Goal: Information Seeking & Learning: Learn about a topic

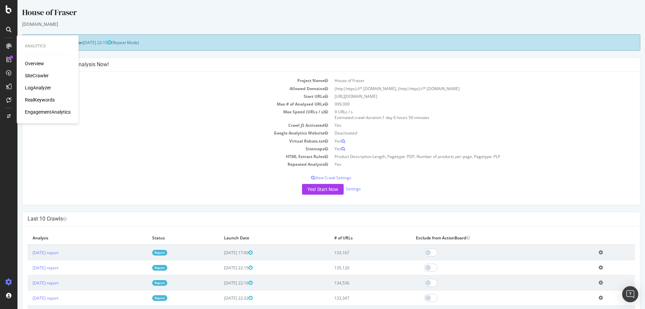
click at [29, 74] on div "SiteCrawler" at bounding box center [37, 75] width 24 height 7
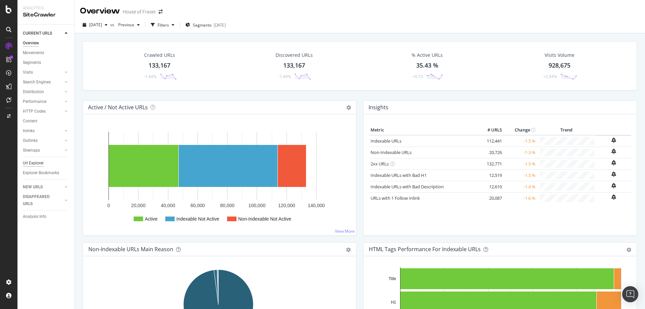
click at [33, 159] on div "Url Explorer" at bounding box center [33, 162] width 21 height 7
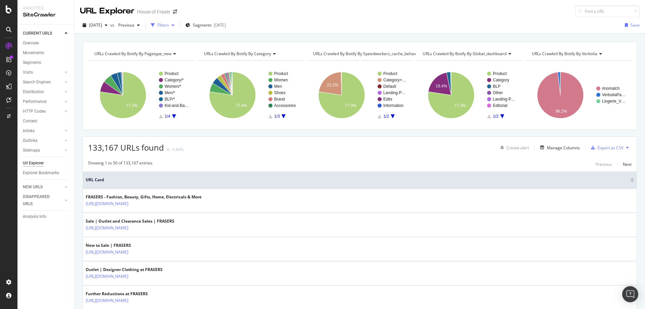
click at [169, 25] on div "Filters" at bounding box center [162, 25] width 11 height 6
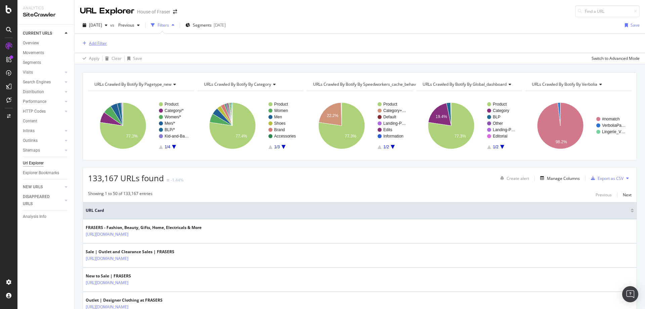
click at [97, 44] on div "Add Filter" at bounding box center [98, 43] width 18 height 6
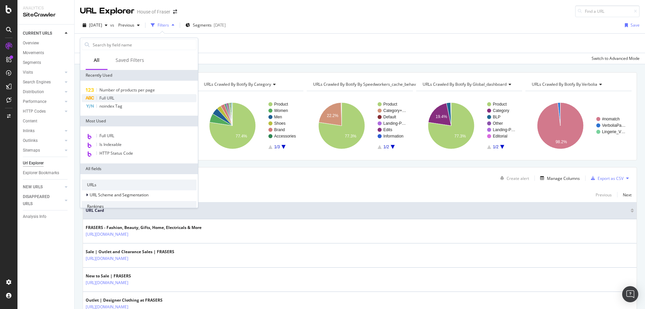
click at [100, 98] on span "Full URL" at bounding box center [106, 98] width 15 height 6
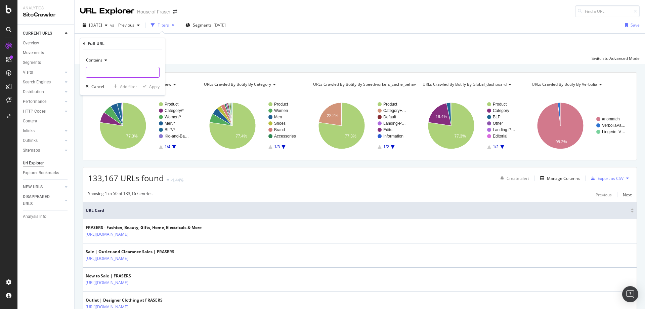
click at [117, 76] on input "text" at bounding box center [122, 72] width 73 height 11
type input "/aldo"
click at [150, 87] on div "Apply" at bounding box center [154, 87] width 10 height 6
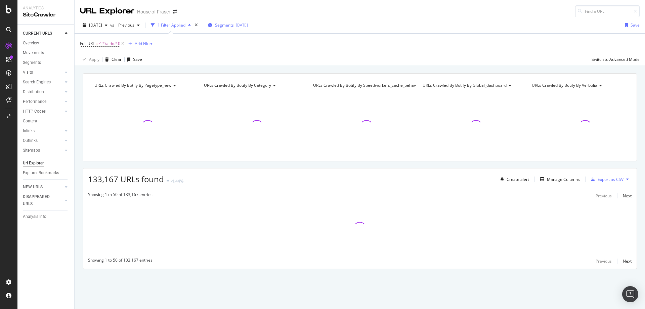
click at [247, 29] on div "Segments 2025-05-13" at bounding box center [228, 25] width 40 height 10
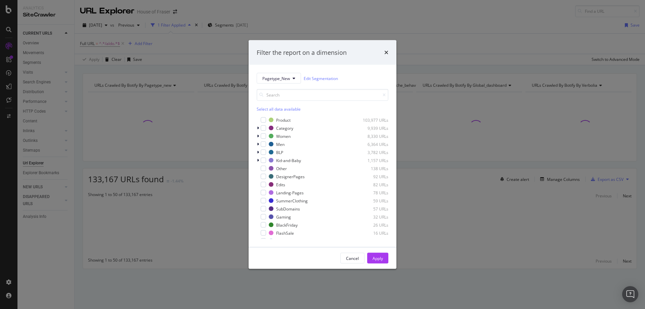
click at [268, 108] on div "Select all data available" at bounding box center [323, 109] width 132 height 6
click at [263, 118] on icon "modal" at bounding box center [263, 119] width 3 height 3
click at [372, 256] on div "Apply" at bounding box center [377, 258] width 10 height 6
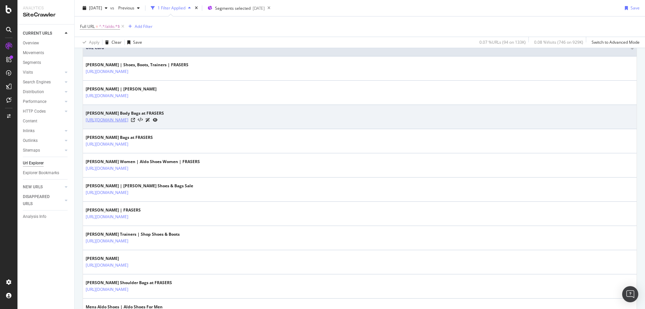
scroll to position [164, 0]
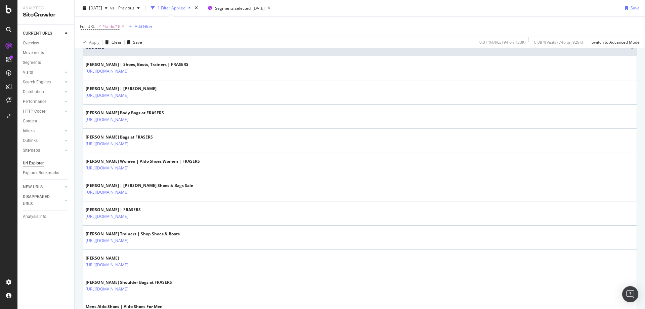
click at [139, 22] on div "Full URL = ^.*/aldo.*$ Add Filter" at bounding box center [116, 26] width 73 height 9
click at [139, 24] on div "Add Filter" at bounding box center [144, 27] width 18 height 6
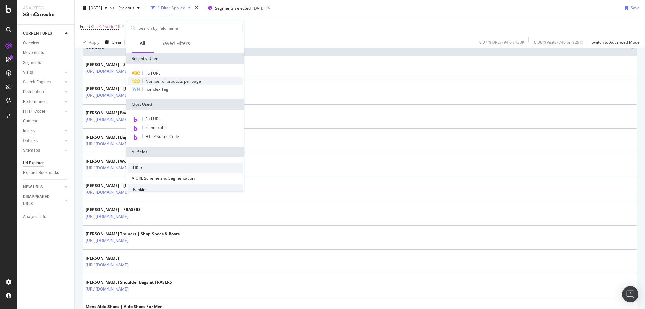
click at [157, 82] on span "Number of products per page" at bounding box center [172, 81] width 55 height 6
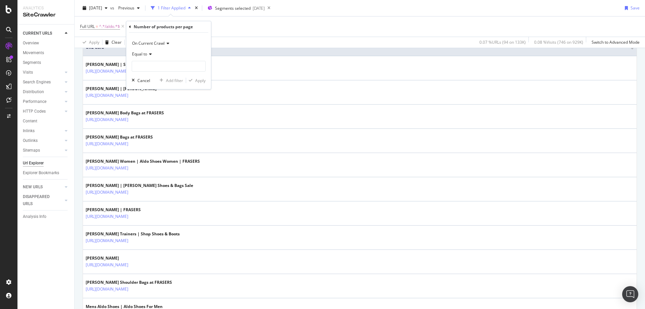
click at [144, 55] on span "Equal to" at bounding box center [139, 54] width 15 height 6
click at [140, 105] on span "Greater than" at bounding box center [147, 103] width 24 height 6
click at [139, 66] on input "number" at bounding box center [169, 66] width 74 height 11
type input "4"
click at [190, 79] on icon "button" at bounding box center [191, 80] width 4 height 4
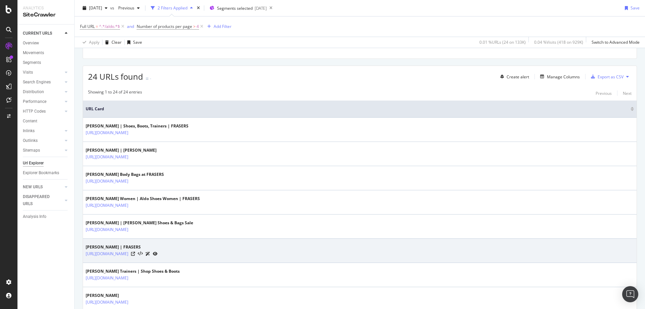
scroll to position [107, 0]
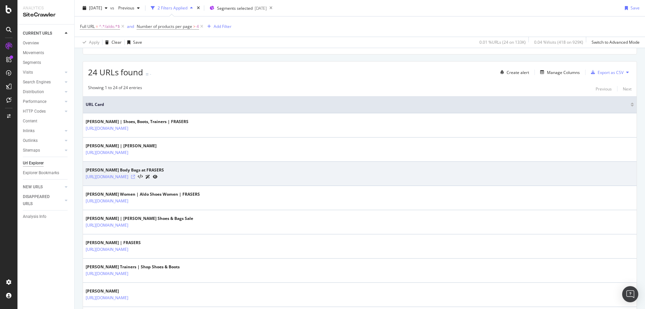
click at [135, 178] on icon at bounding box center [133, 177] width 4 height 4
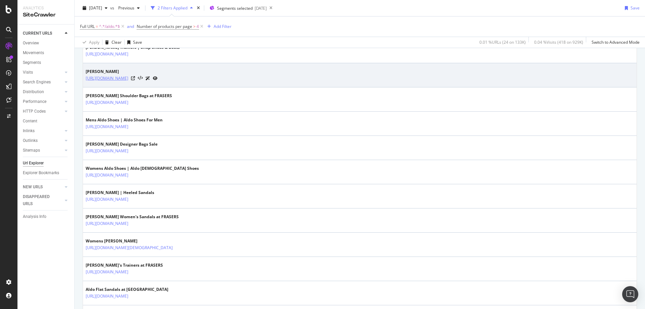
scroll to position [328, 0]
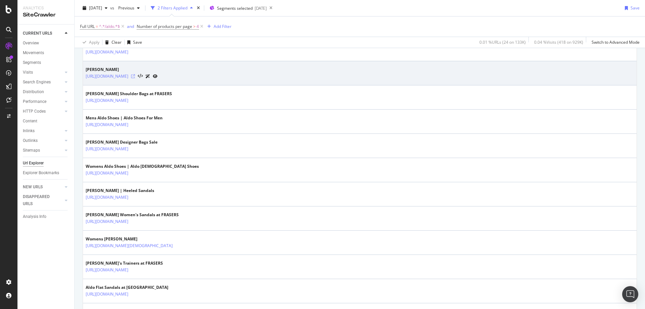
click at [135, 77] on icon at bounding box center [133, 76] width 4 height 4
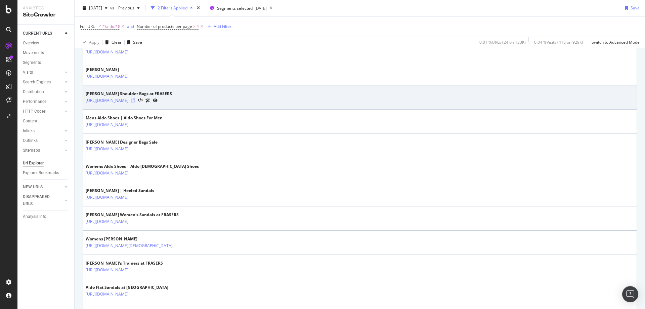
click at [135, 102] on icon at bounding box center [133, 100] width 4 height 4
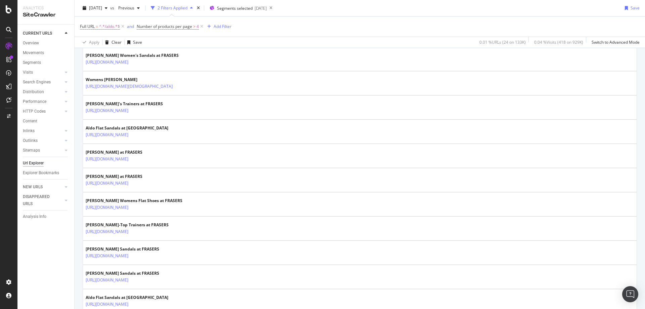
scroll to position [497, 0]
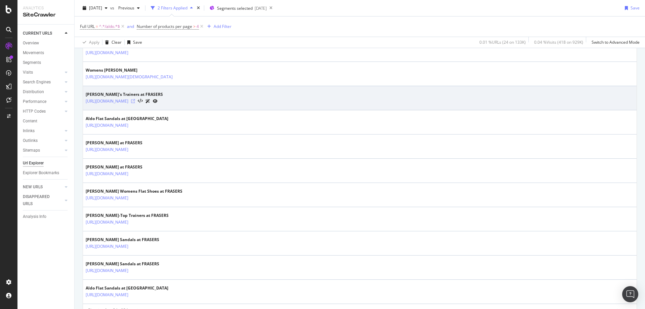
click at [135, 101] on icon at bounding box center [133, 101] width 4 height 4
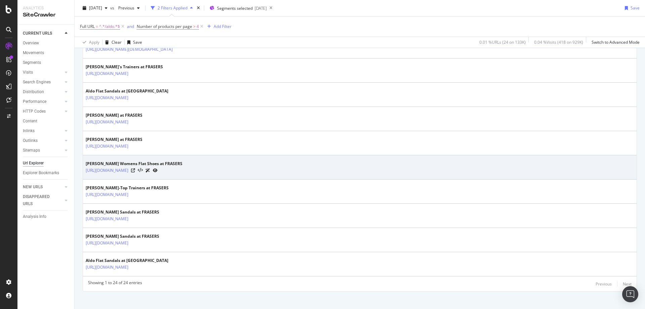
scroll to position [530, 0]
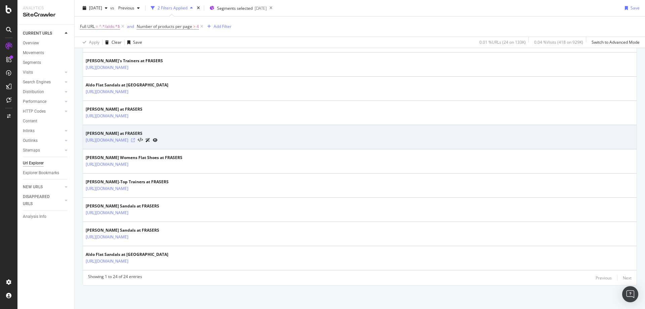
click at [135, 140] on icon at bounding box center [133, 140] width 4 height 4
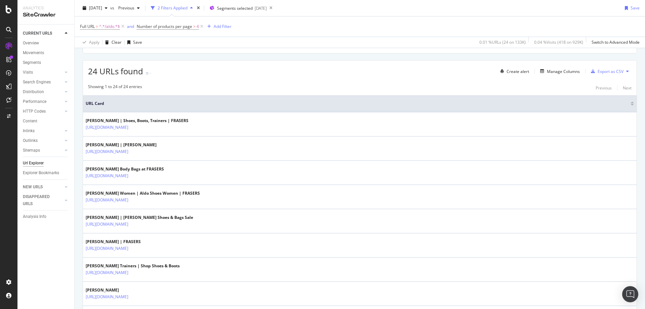
scroll to position [93, 0]
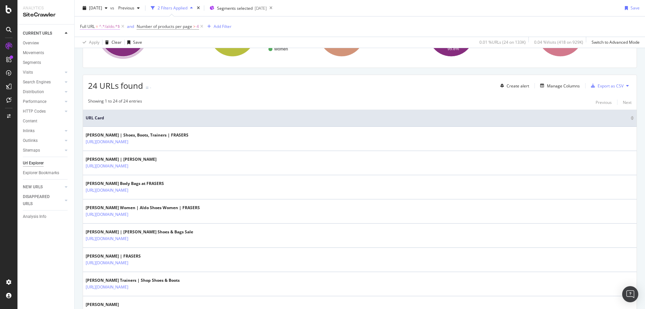
click at [114, 28] on span "^.*/aldo.*$" at bounding box center [109, 26] width 21 height 9
click at [153, 55] on icon at bounding box center [154, 54] width 4 height 5
click at [126, 54] on input "text" at bounding box center [122, 54] width 73 height 11
paste input "/bags-and-luggage/handbags/cross-body-bags"
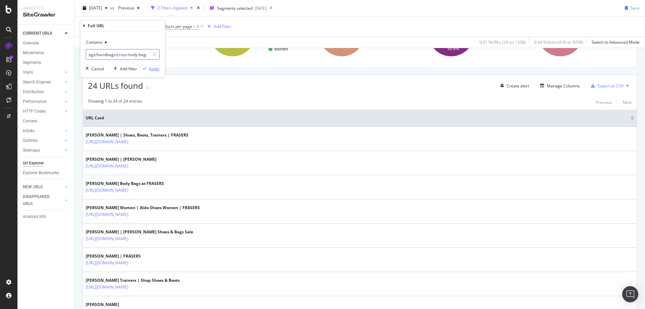
type input "/bags-and-luggage/handbags/cross-body-bags"
click at [154, 69] on div "Apply" at bounding box center [154, 69] width 10 height 6
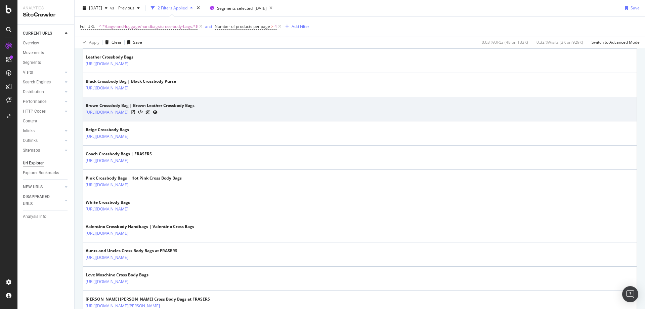
scroll to position [244, 0]
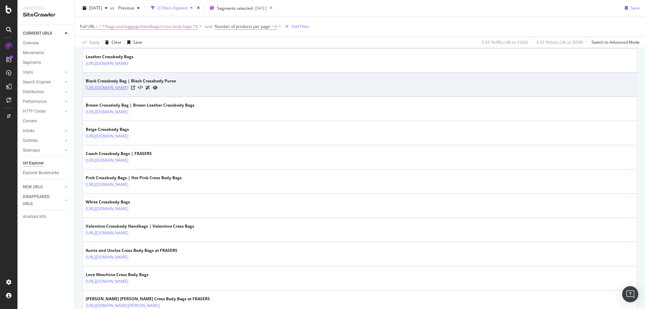
drag, startPoint x: 243, startPoint y: 93, endPoint x: 209, endPoint y: 90, distance: 34.7
click at [209, 90] on td "Black Crossbody Bag | Black Crossbody Purse https://www.houseoffraser.co.uk/bag…" at bounding box center [359, 85] width 553 height 24
drag, startPoint x: 246, startPoint y: 92, endPoint x: 146, endPoint y: 93, distance: 100.1
click at [146, 93] on td "Black Crossbody Bag | Black Crossbody Purse https://www.houseoffraser.co.uk/bag…" at bounding box center [359, 85] width 553 height 24
click at [243, 96] on td "Black Crossbody Bag | Black Crossbody Purse https://www.houseoffraser.co.uk/bag…" at bounding box center [359, 85] width 553 height 24
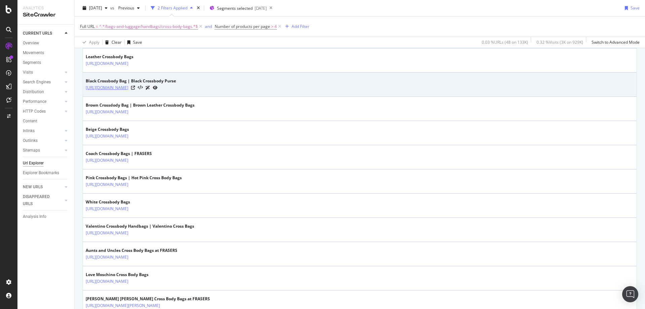
drag, startPoint x: 246, startPoint y: 93, endPoint x: 147, endPoint y: 86, distance: 98.9
click at [147, 86] on td "Black Crossbody Bag | Black Crossbody Purse https://www.houseoffraser.co.uk/bag…" at bounding box center [359, 85] width 553 height 24
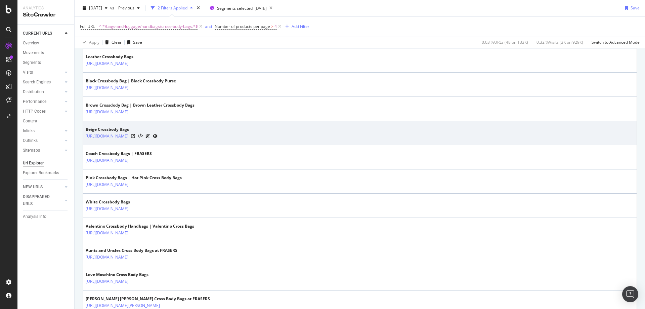
copy link "/bags-and-luggage/handbags/cross-body-bags/black"
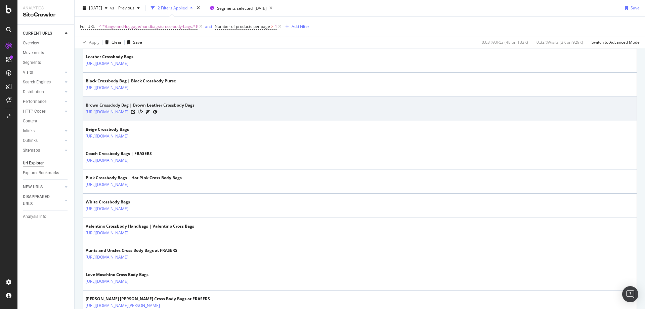
drag, startPoint x: 248, startPoint y: 117, endPoint x: 147, endPoint y: 117, distance: 100.7
click at [147, 117] on td "Brown Crossdody Bag | Brown Leather Crossbody Bags https://www.houseoffraser.co…" at bounding box center [359, 109] width 553 height 24
copy link "/bags-and-luggage/handbags/cross-body-bags/brown"
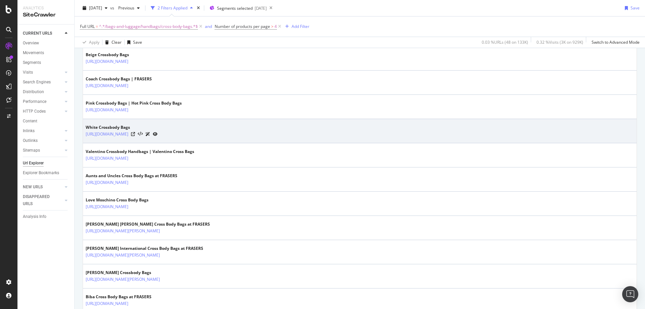
scroll to position [318, 0]
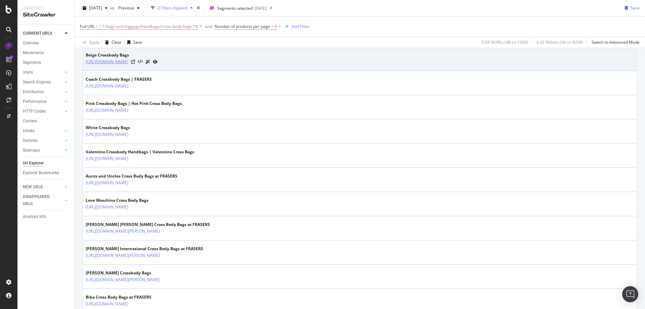
drag, startPoint x: 246, startPoint y: 65, endPoint x: 147, endPoint y: 65, distance: 99.1
click at [147, 65] on td "Beige Crossbody Bags https://www.houseoffraser.co.uk/bags-and-luggage/handbags/…" at bounding box center [359, 59] width 553 height 24
copy link "/bags-and-luggage/handbags/cross-body-bags/beige"
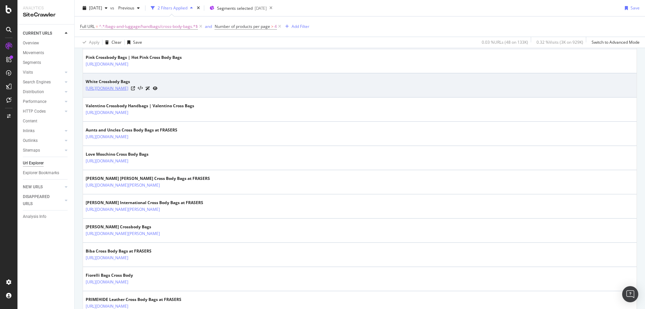
scroll to position [365, 0]
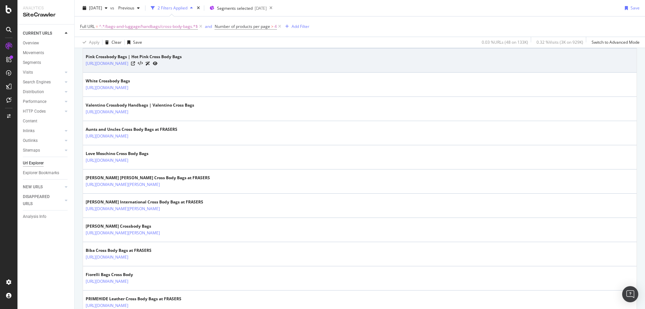
drag, startPoint x: 246, startPoint y: 70, endPoint x: 147, endPoint y: 67, distance: 98.4
click at [147, 67] on td "Pink Crossbody Bags | Hot Pink Cross Body Bags https://www.houseoffraser.co.uk/…" at bounding box center [359, 60] width 553 height 24
copy tbody "/bags-and-luggage/handbags/cross-body-bags/pink"
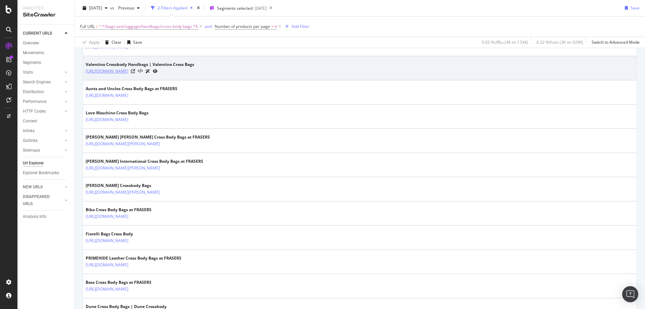
scroll to position [406, 0]
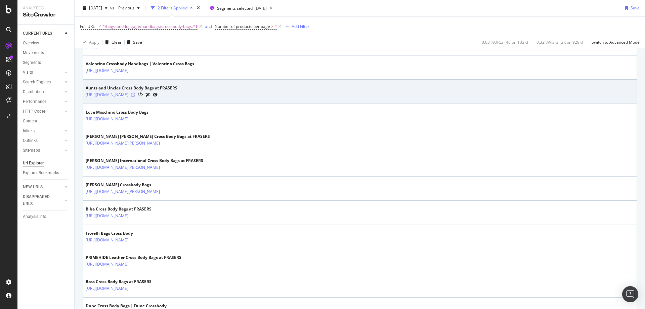
click at [135, 95] on icon at bounding box center [133, 95] width 4 height 4
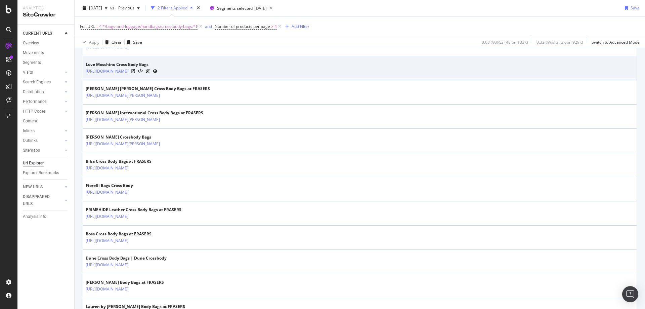
scroll to position [454, 0]
click at [135, 71] on icon at bounding box center [133, 71] width 4 height 4
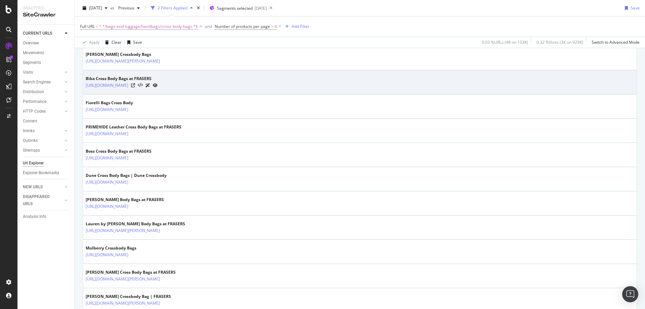
scroll to position [537, 0]
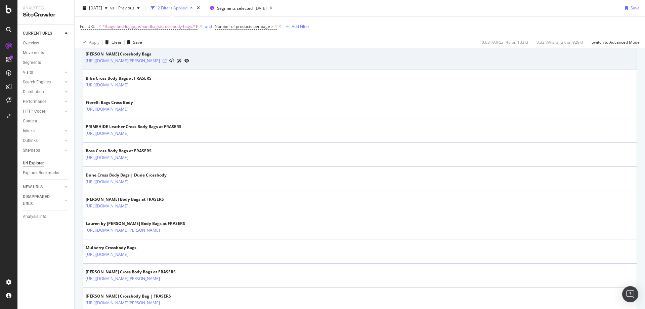
click at [167, 62] on icon at bounding box center [165, 61] width 4 height 4
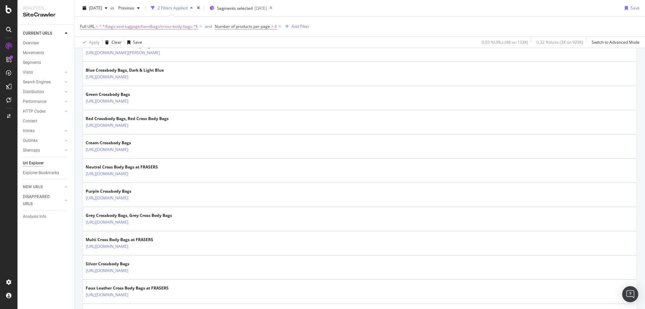
scroll to position [1029, 0]
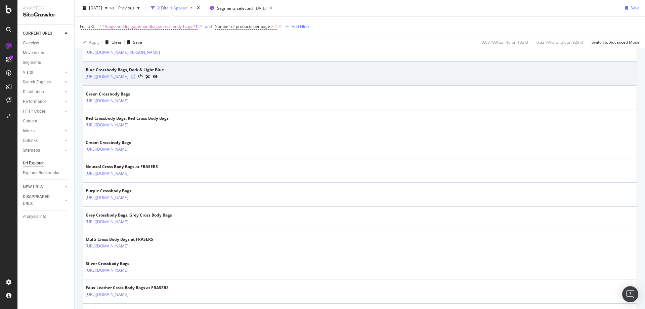
click at [135, 77] on icon at bounding box center [133, 77] width 4 height 4
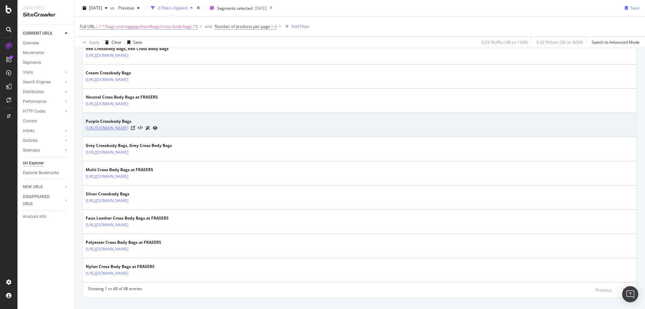
scroll to position [1110, 0]
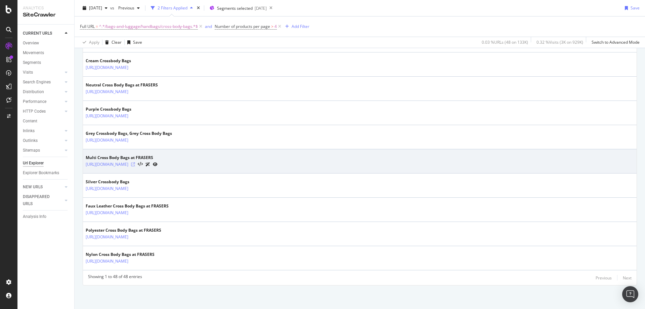
click at [135, 164] on icon at bounding box center [133, 164] width 4 height 4
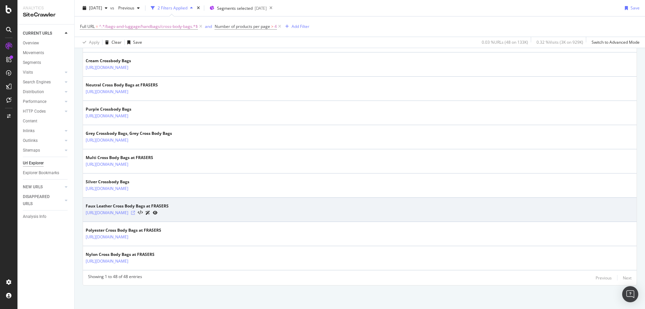
click at [135, 213] on icon at bounding box center [133, 213] width 4 height 4
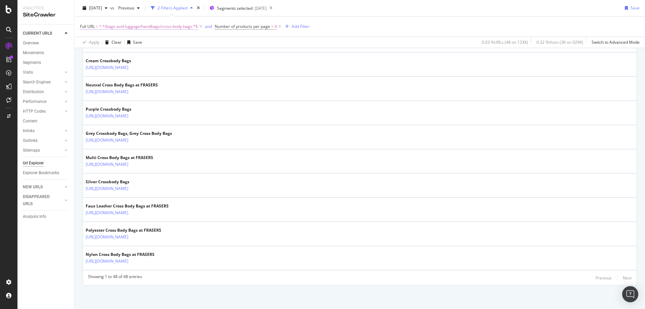
click at [167, 26] on span "^.*/bags-and-luggage/handbags/cross-body-bags.*$" at bounding box center [148, 26] width 99 height 9
click at [151, 54] on div at bounding box center [154, 54] width 10 height 11
click at [120, 56] on input "text" at bounding box center [122, 54] width 73 height 11
paste input "/bags-and-luggage/handbags/bucket-bags"
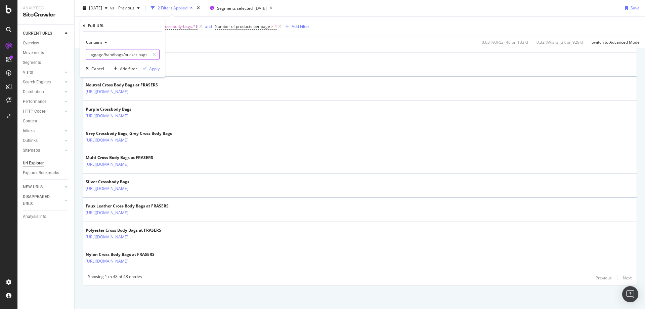
type input "/bags-and-luggage/handbags/bucket-bags"
click at [151, 65] on button "Apply" at bounding box center [149, 68] width 19 height 7
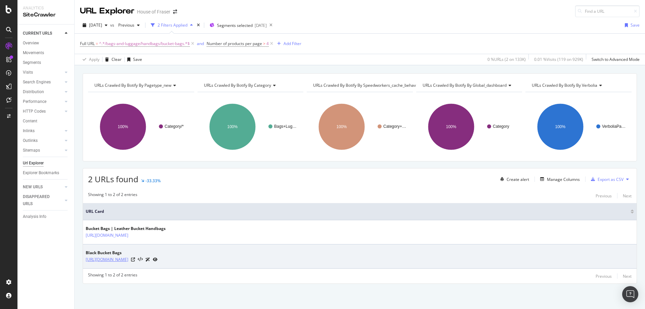
drag, startPoint x: 241, startPoint y: 265, endPoint x: 148, endPoint y: 257, distance: 94.0
click at [148, 257] on td "Black Bucket Bags https://www.houseoffraser.co.uk/bags-and-luggage/handbags/buc…" at bounding box center [359, 256] width 553 height 24
copy table "URL Card Bucket Bags | Leather Bucket Handbags https://www.houseoffraser.co.uk/…"
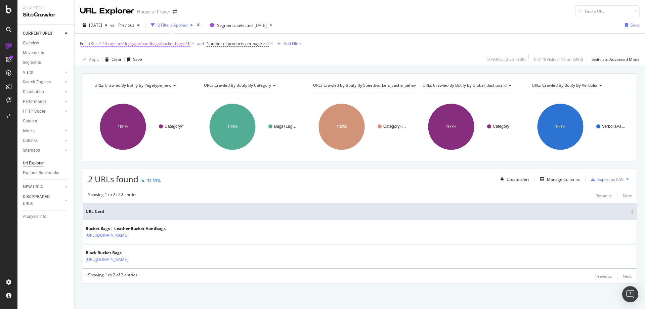
click at [154, 42] on span "^.*/bags-and-luggage/handbags/bucket-bags.*$" at bounding box center [144, 43] width 91 height 9
click at [153, 73] on icon at bounding box center [154, 71] width 4 height 5
click at [124, 72] on input "text" at bounding box center [122, 71] width 73 height 11
paste input "/bags-and-luggage/purses"
type input "/bags-and-luggage/purses"
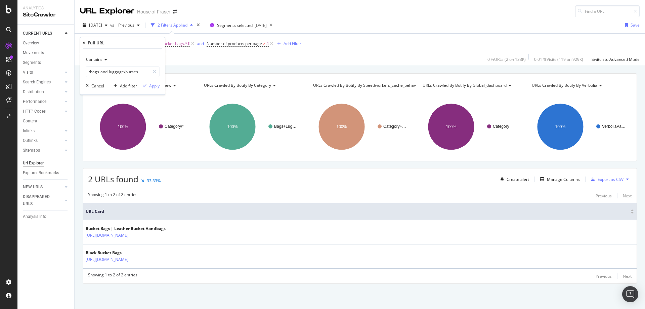
click at [145, 85] on icon "button" at bounding box center [145, 86] width 4 height 4
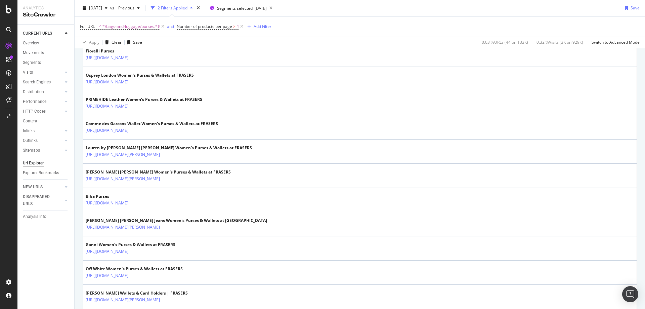
scroll to position [542, 0]
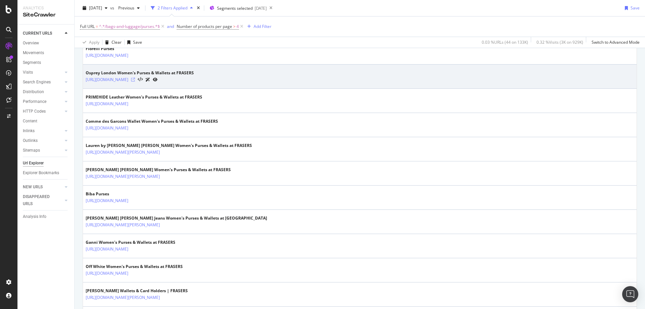
click at [135, 79] on icon at bounding box center [133, 80] width 4 height 4
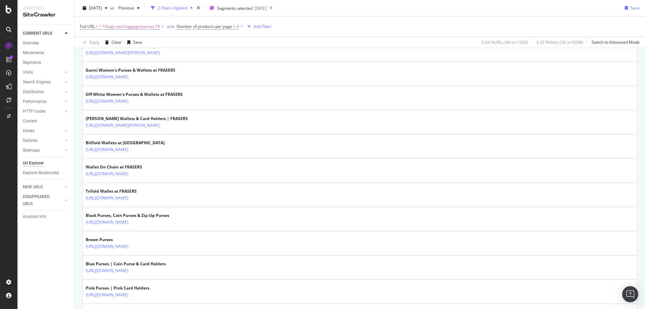
scroll to position [716, 0]
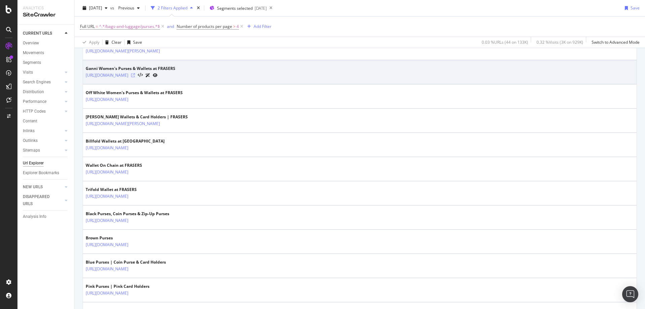
click at [135, 75] on icon at bounding box center [133, 75] width 4 height 4
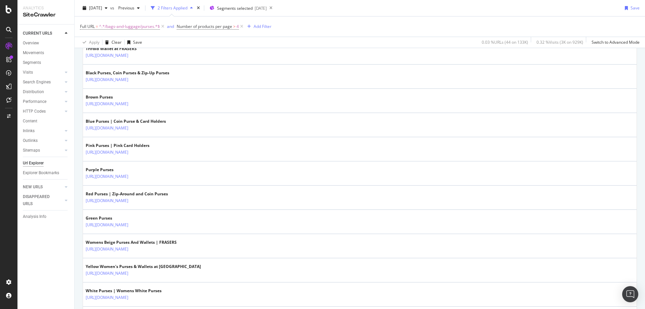
scroll to position [846, 0]
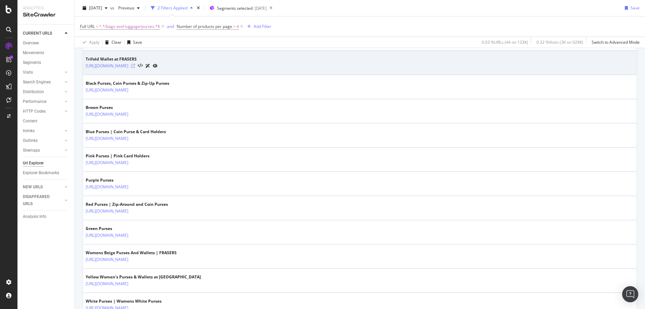
click at [135, 66] on icon at bounding box center [133, 66] width 4 height 4
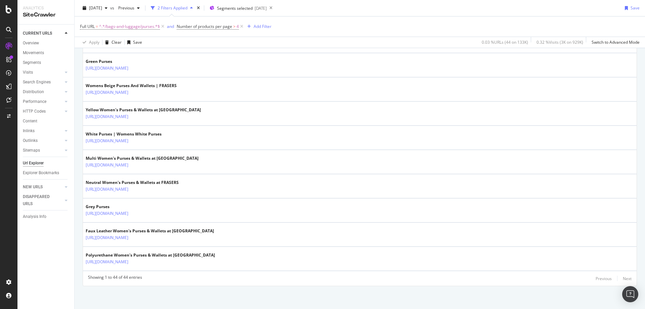
scroll to position [1014, 0]
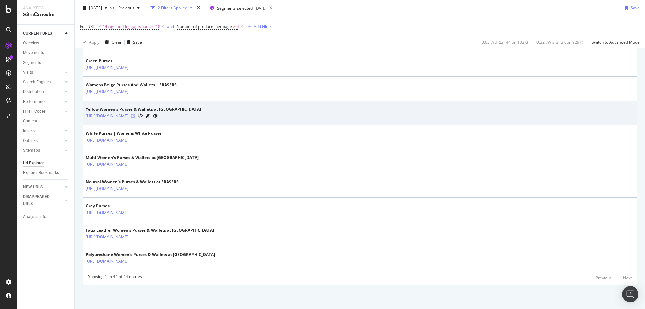
drag, startPoint x: 210, startPoint y: 116, endPoint x: 215, endPoint y: 116, distance: 5.0
click at [201, 116] on div "https://www.houseoffraser.co.uk/bags-and-luggage/purses/yellow" at bounding box center [143, 115] width 115 height 7
click at [135, 116] on icon at bounding box center [133, 116] width 4 height 4
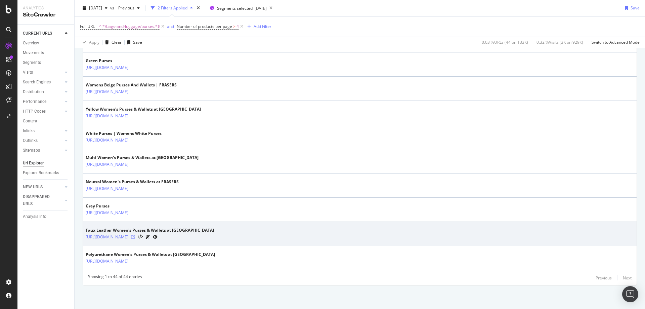
click at [135, 237] on icon at bounding box center [133, 237] width 4 height 4
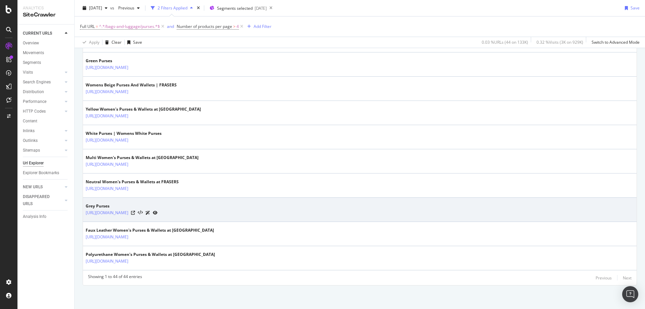
drag, startPoint x: 206, startPoint y: 218, endPoint x: 147, endPoint y: 218, distance: 59.1
click at [147, 218] on td "Grey Purses https://www.houseoffraser.co.uk/bags-and-luggage/purses/grey" at bounding box center [359, 209] width 553 height 24
copy link "/bags-and-luggage/purses/grey"
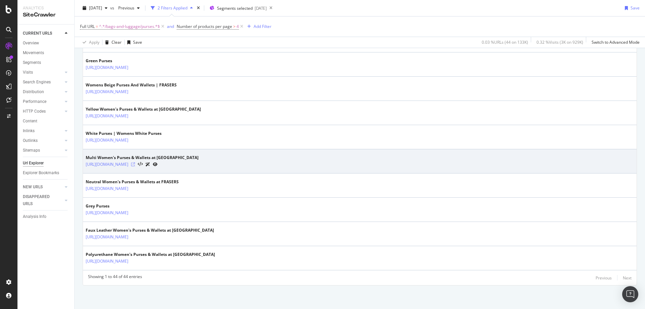
click at [135, 164] on icon at bounding box center [133, 164] width 4 height 4
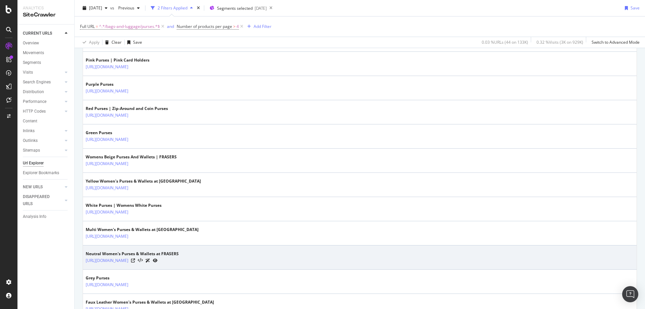
scroll to position [940, 0]
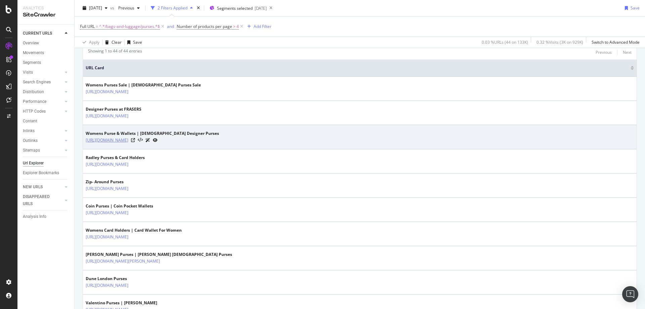
scroll to position [155, 0]
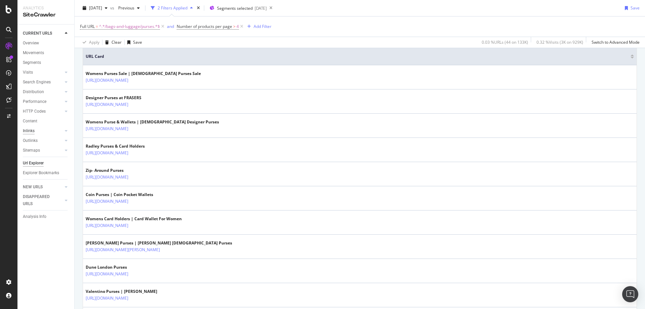
click at [28, 130] on div "Inlinks" at bounding box center [29, 130] width 12 height 7
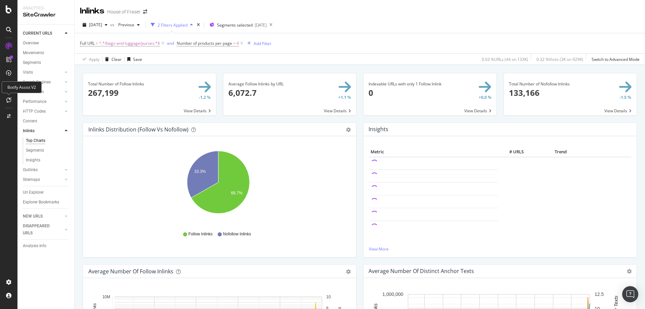
click at [9, 100] on icon at bounding box center [8, 99] width 5 height 5
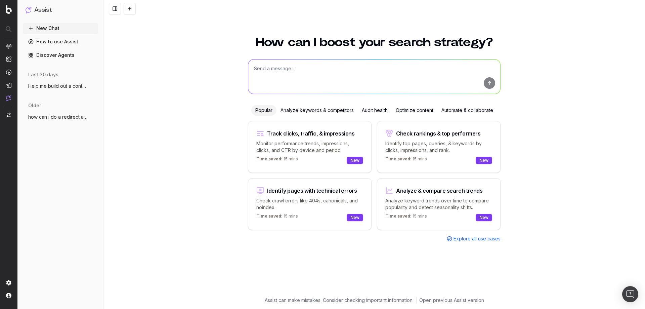
click at [264, 79] on textarea at bounding box center [374, 76] width 252 height 34
paste textarea "/the-hub/summer-wedding-guest-dresses"
drag, startPoint x: 478, startPoint y: 68, endPoint x: 384, endPoint y: 71, distance: 94.4
click at [384, 71] on textarea "can you discover internal linking opportunities for this url: /the-hub/summer-w…" at bounding box center [374, 76] width 252 height 34
paste textarea "[URL][DOMAIN_NAME]"
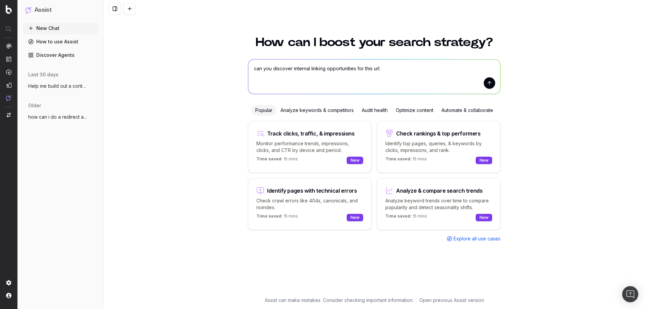
type textarea "can you discover internal linking opportunities for this url: [URL][DOMAIN_NAME]"
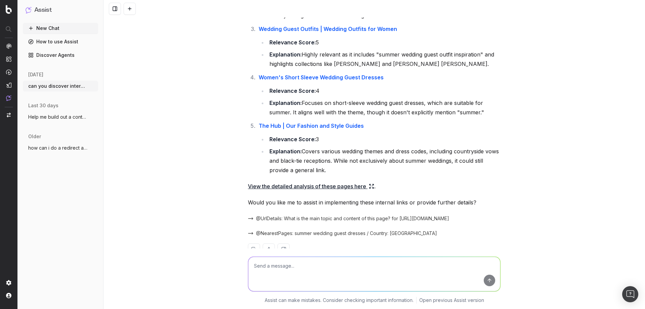
scroll to position [332, 0]
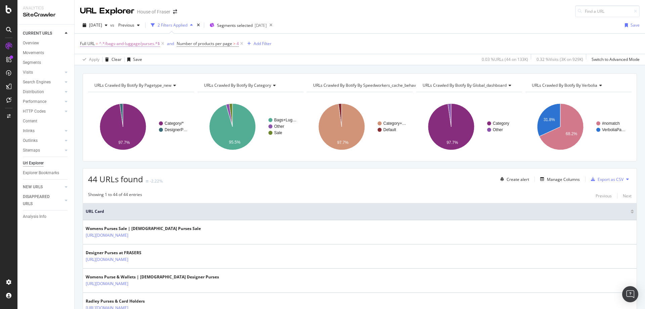
scroll to position [940, 0]
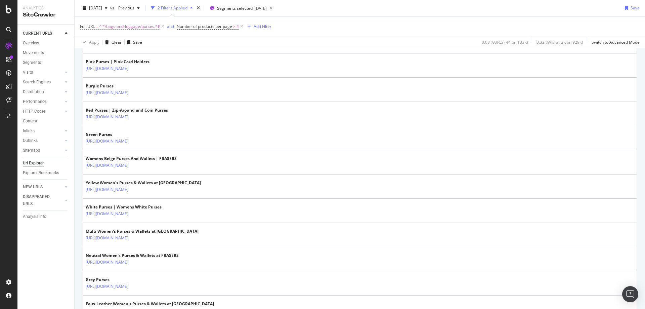
click at [136, 25] on span "^.*/bags-and-luggage/purses.*$" at bounding box center [129, 26] width 61 height 9
click at [143, 54] on input "/bags-and-luggage/purses" at bounding box center [117, 54] width 63 height 11
type input "/true-religion"
click at [152, 69] on div "Apply" at bounding box center [154, 69] width 10 height 6
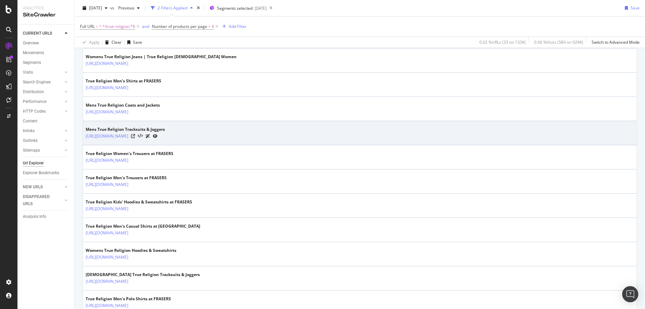
scroll to position [414, 0]
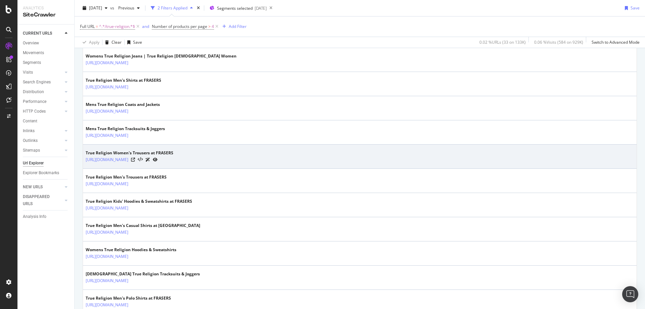
drag, startPoint x: 143, startPoint y: 195, endPoint x: 178, endPoint y: 165, distance: 46.4
click at [178, 165] on tbody "True Religion Men | Menswear | FRASERS https://www.houseoffraser.co.uk/men/true…" at bounding box center [359, 205] width 553 height 798
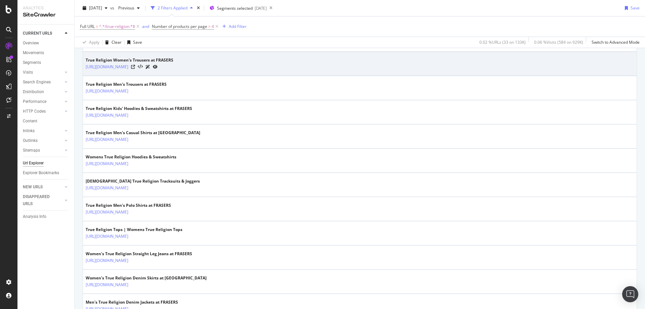
scroll to position [509, 0]
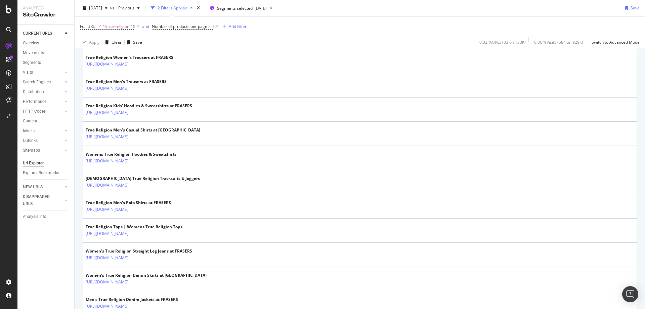
click at [77, 146] on div "URLs Crawled By Botify By pagetype_new Chart (by Value) Table Expand Export as …" at bounding box center [360, 55] width 570 height 983
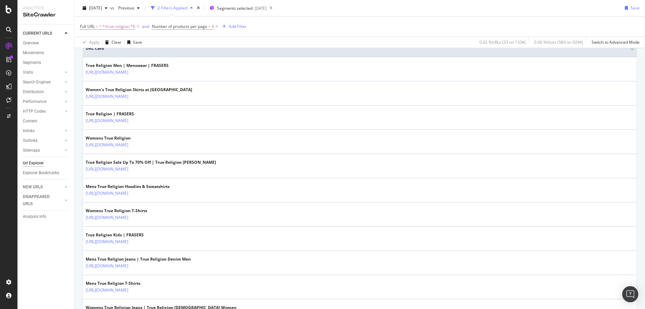
scroll to position [163, 0]
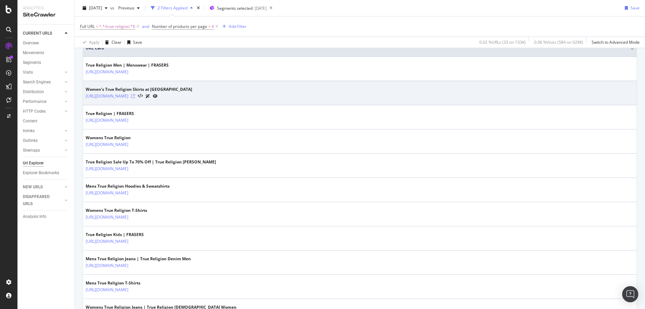
click at [135, 96] on icon at bounding box center [133, 96] width 4 height 4
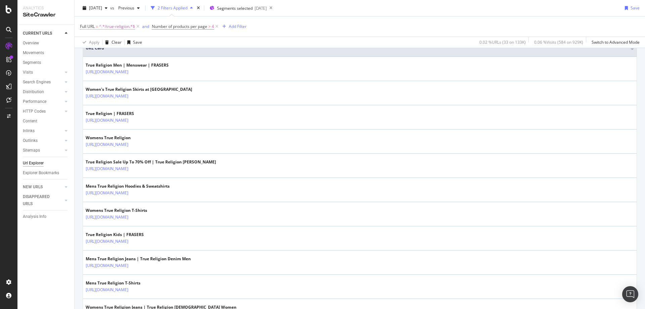
click at [126, 28] on span "^.*/true-religion.*$" at bounding box center [117, 26] width 36 height 9
click at [156, 55] on div at bounding box center [154, 54] width 10 height 11
click at [130, 56] on input "text" at bounding box center [122, 54] width 73 height 11
paste input "/shoes-and-boots/ladies-trainers"
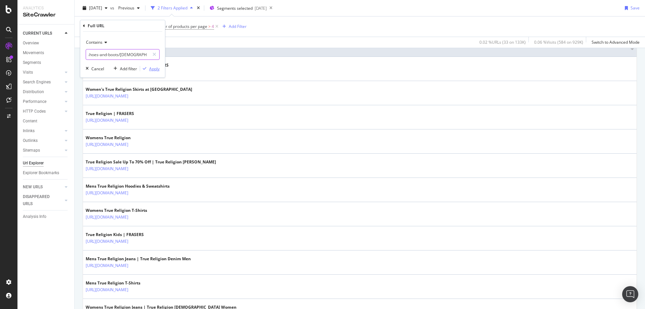
type input "/shoes-and-boots/ladies-trainers"
click at [156, 67] on div "Apply" at bounding box center [154, 69] width 10 height 6
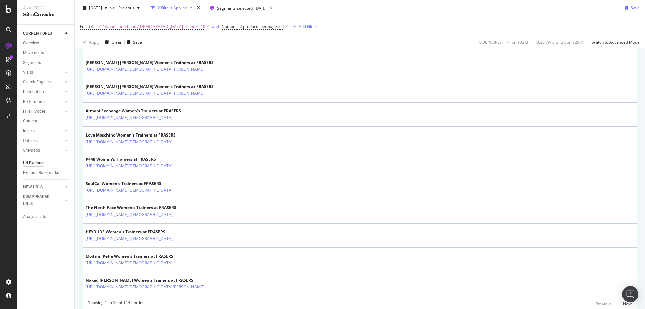
scroll to position [1159, 0]
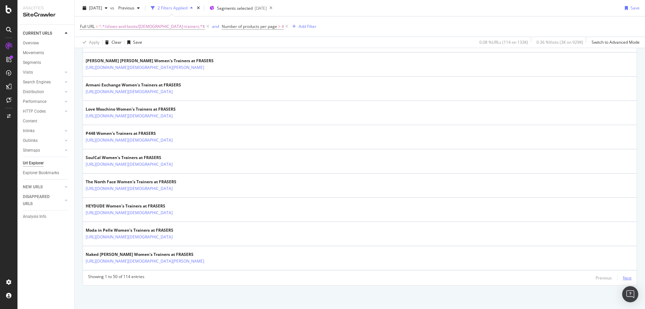
click at [625, 277] on div "Next" at bounding box center [627, 278] width 9 height 6
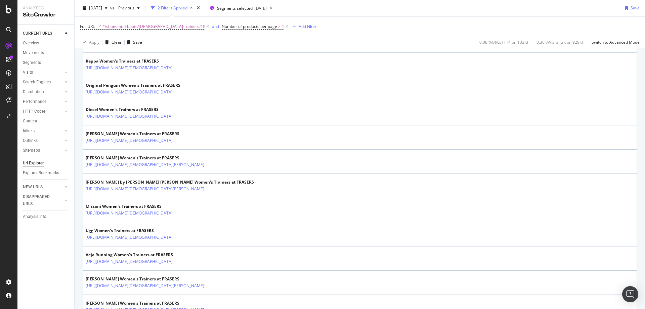
scroll to position [290, 0]
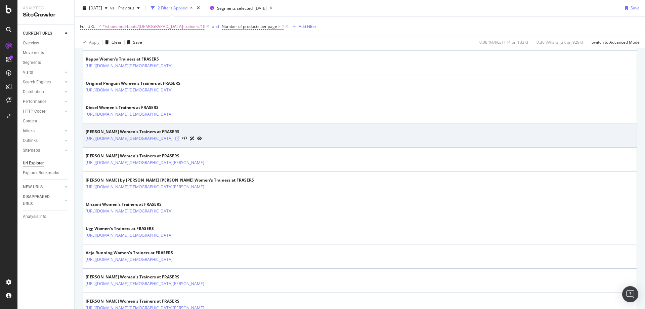
click at [179, 138] on icon at bounding box center [177, 138] width 4 height 4
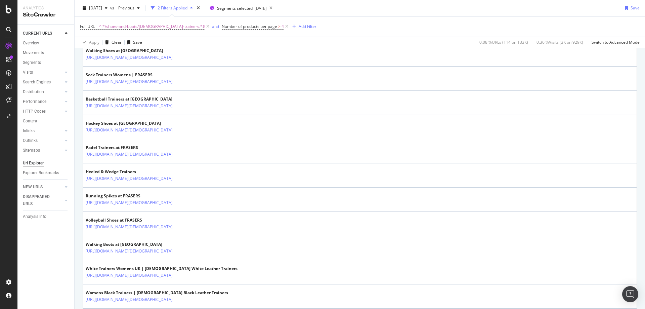
scroll to position [1006, 0]
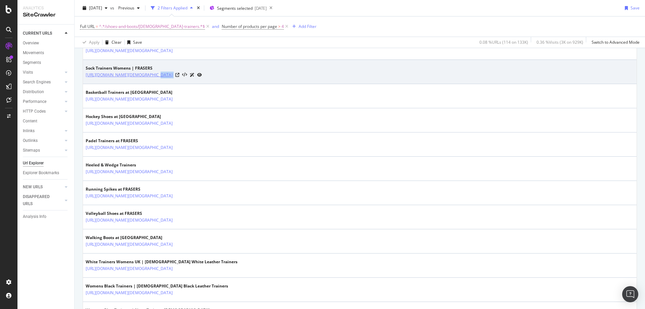
drag, startPoint x: 237, startPoint y: 80, endPoint x: 147, endPoint y: 76, distance: 90.1
click at [147, 76] on td "Sock Trainers Womens | FRASERS https://www.houseoffraser.co.uk/shoes-and-boots/…" at bounding box center [359, 72] width 553 height 24
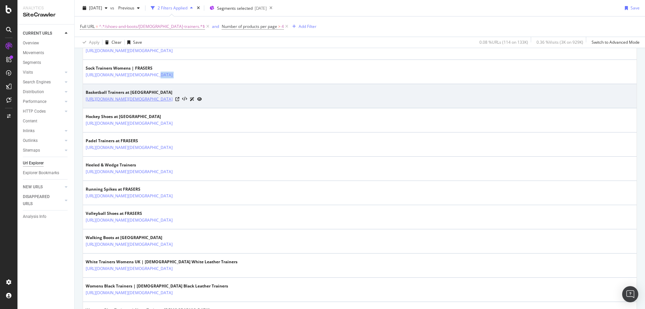
copy tbody "/shoes-and-boots/ladies-trainers/sock-trainers"
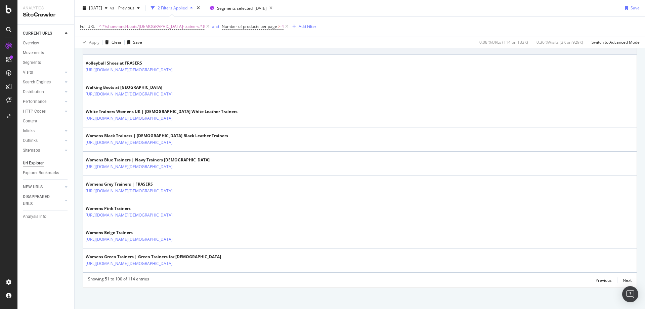
scroll to position [1159, 0]
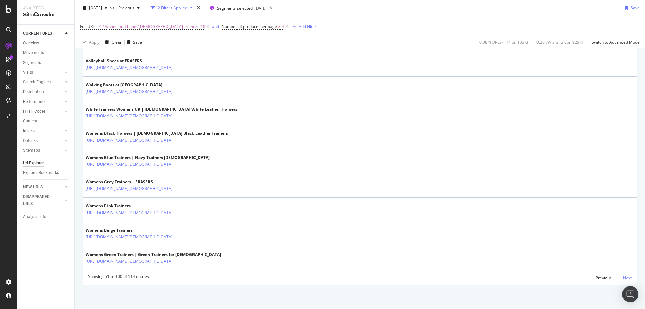
click at [623, 276] on div "Next" at bounding box center [627, 278] width 9 height 6
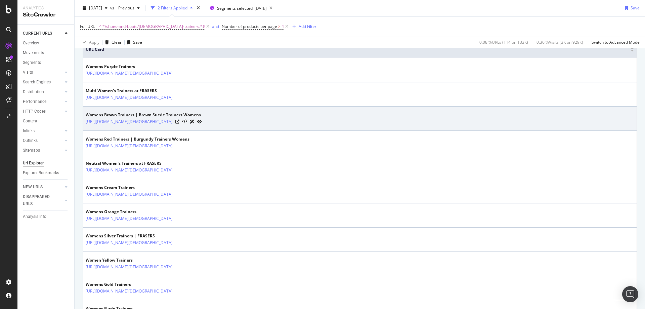
scroll to position [165, 0]
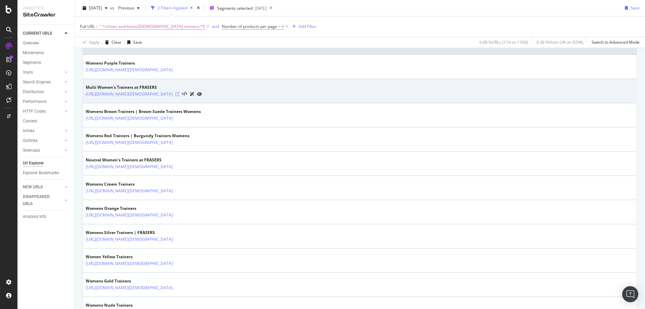
click at [179, 94] on icon at bounding box center [177, 94] width 4 height 4
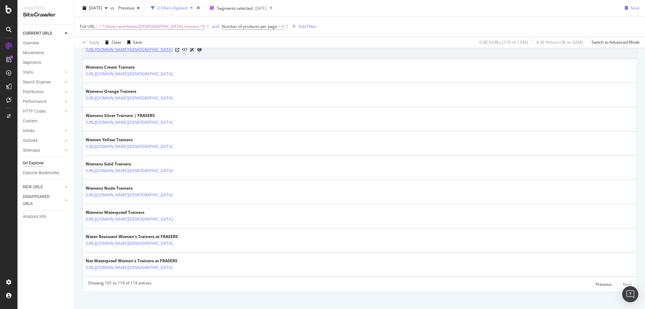
scroll to position [288, 0]
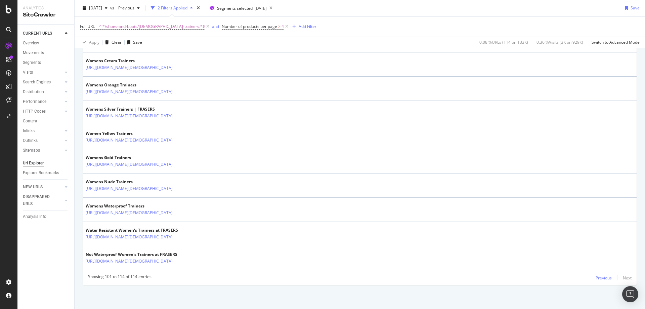
click at [603, 279] on div "Previous" at bounding box center [603, 278] width 16 height 6
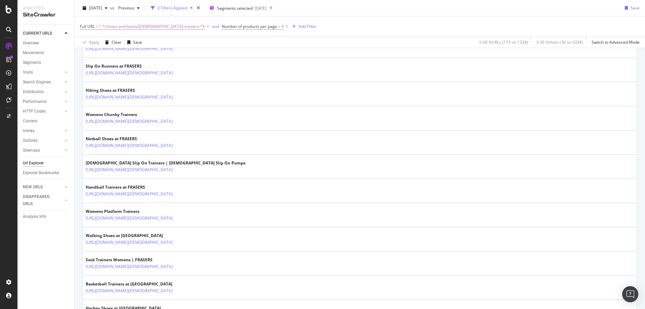
scroll to position [815, 0]
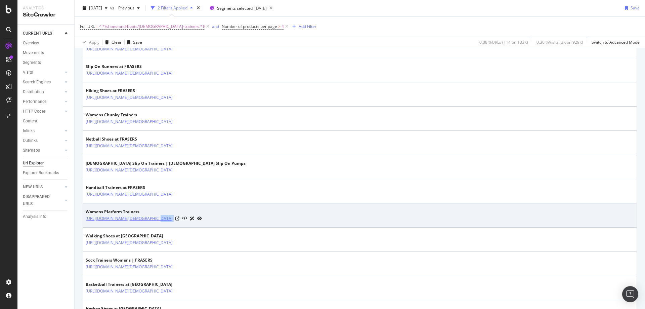
drag, startPoint x: 245, startPoint y: 223, endPoint x: 147, endPoint y: 218, distance: 97.9
click at [147, 218] on td "Womens Platform Trainers https://www.houseoffraser.co.uk/shoes-and-boots/ladies…" at bounding box center [359, 215] width 553 height 24
copy tbody "/shoes-and-boots/ladies-trainers/platform-trainers"
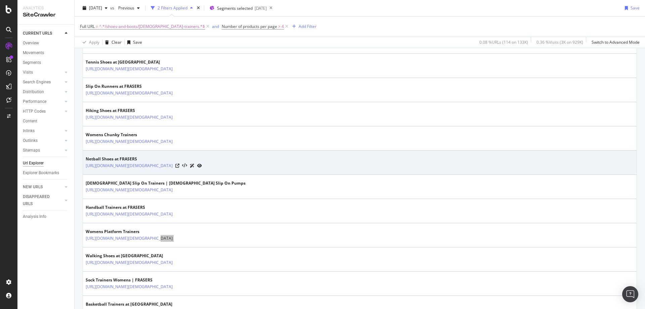
scroll to position [794, 0]
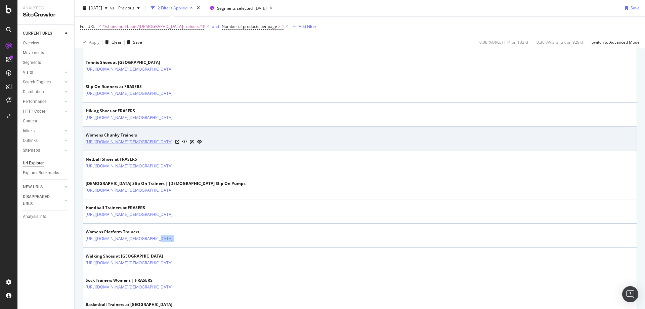
drag, startPoint x: 238, startPoint y: 146, endPoint x: 148, endPoint y: 144, distance: 90.7
click at [148, 144] on td "Womens Chunky Trainers https://www.houseoffraser.co.uk/shoes-and-boots/ladies-t…" at bounding box center [359, 139] width 553 height 24
copy link "/shoes-and-boots/ladies-trainers/chunky-trainer"
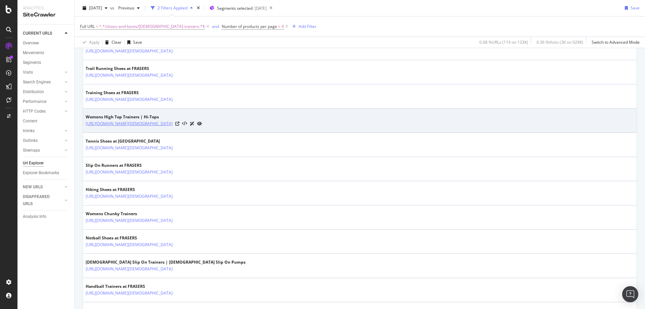
scroll to position [715, 0]
drag, startPoint x: 242, startPoint y: 128, endPoint x: 148, endPoint y: 123, distance: 94.5
click at [148, 122] on div "https://www.houseoffraser.co.uk/shoes-and-boots/ladies-trainers/high-top-traine…" at bounding box center [144, 124] width 116 height 7
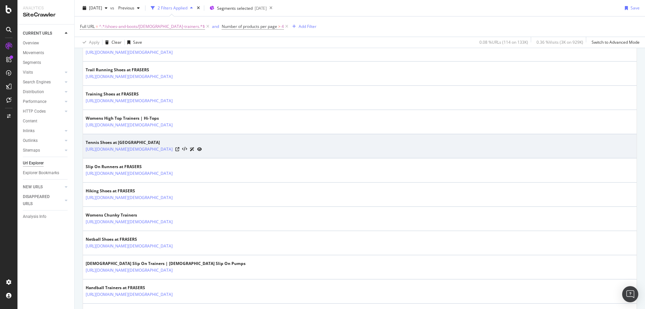
copy link "/shoes-and-boots/ladies-trainers/high-top-trainers"
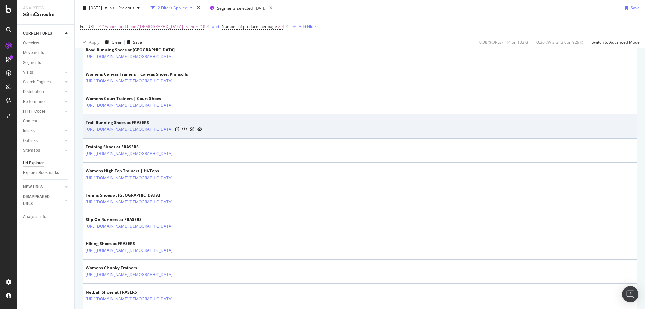
scroll to position [661, 0]
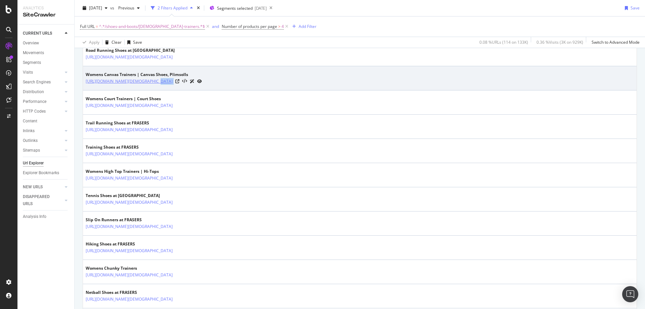
drag, startPoint x: 241, startPoint y: 87, endPoint x: 148, endPoint y: 83, distance: 93.4
click at [148, 83] on td "Womens Canvas Trainers | Canvas Shoes, Plimsolls https://www.houseoffraser.co.u…" at bounding box center [359, 78] width 553 height 24
copy tbody "/shoes-and-boots/ladies-trainers/canvas-trainers"
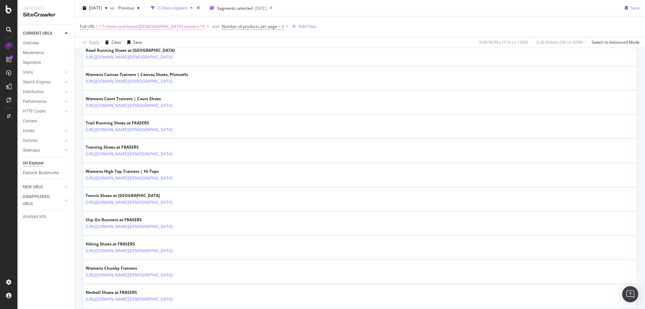
click at [146, 26] on span "^.*/shoes-and-boots/ladies-trainers.*$" at bounding box center [152, 26] width 106 height 9
click at [154, 55] on icon at bounding box center [154, 54] width 4 height 5
click at [137, 52] on input "text" at bounding box center [122, 54] width 73 height 11
type input "/pierre-cardin"
click at [151, 69] on div "Apply" at bounding box center [154, 69] width 10 height 6
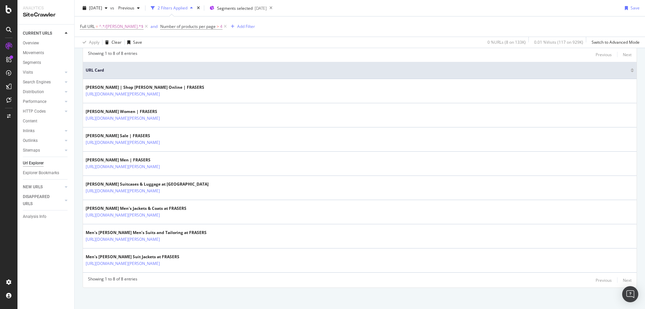
scroll to position [143, 0]
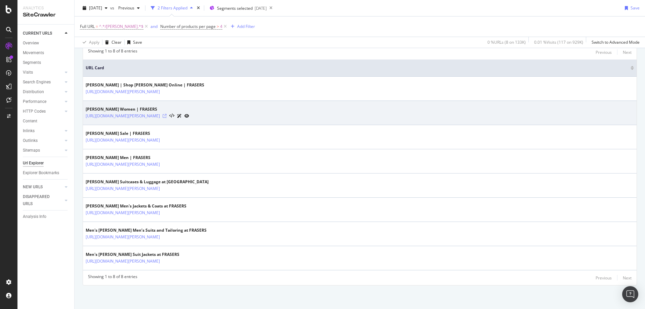
click at [167, 116] on icon at bounding box center [165, 116] width 4 height 4
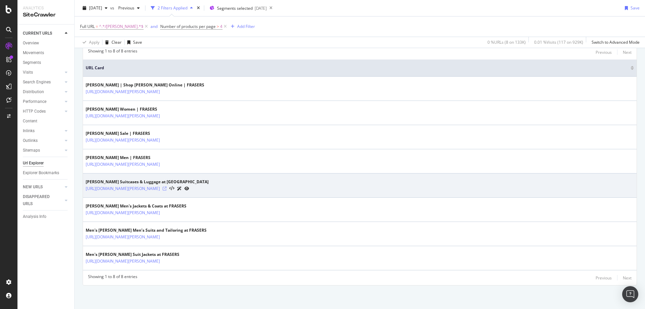
click at [167, 187] on icon at bounding box center [165, 188] width 4 height 4
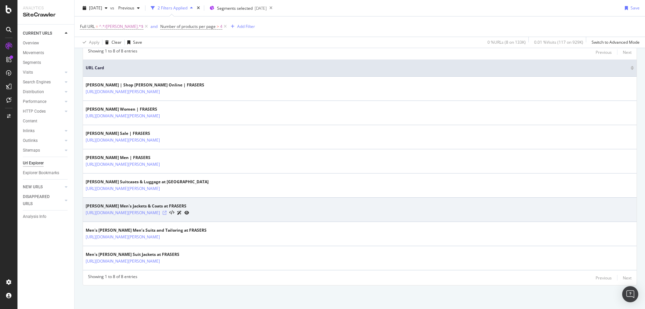
click at [167, 213] on icon at bounding box center [165, 213] width 4 height 4
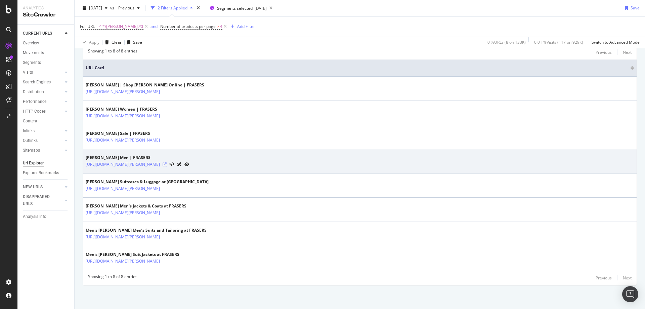
click at [167, 163] on icon at bounding box center [165, 164] width 4 height 4
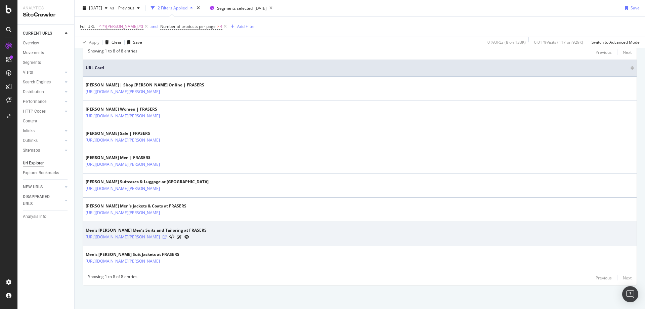
click at [167, 237] on icon at bounding box center [165, 237] width 4 height 4
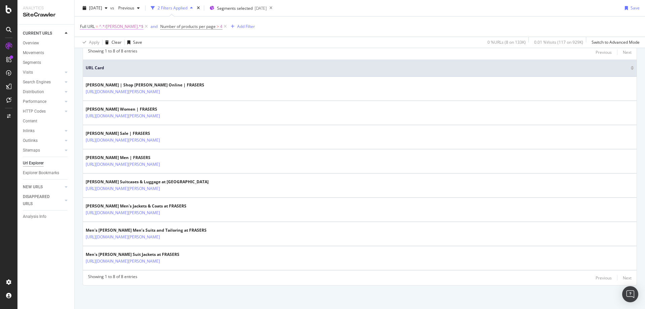
click at [121, 26] on span "^.*/pierre-cardin.*$" at bounding box center [121, 26] width 44 height 9
click at [124, 58] on input "/pierre-cardin" at bounding box center [117, 54] width 63 height 11
click at [116, 52] on input "/pierre-cardin" at bounding box center [117, 54] width 63 height 11
type input "/steve-madden"
click at [149, 68] on div "Apply" at bounding box center [154, 69] width 10 height 6
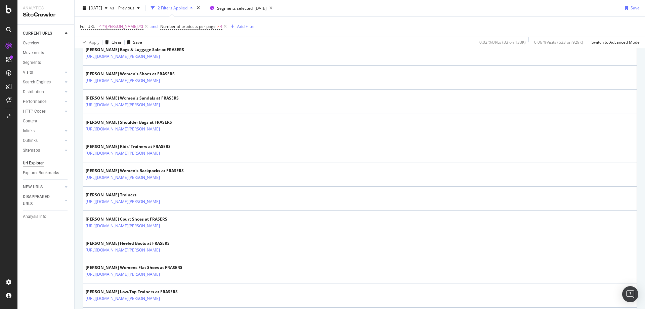
scroll to position [470, 0]
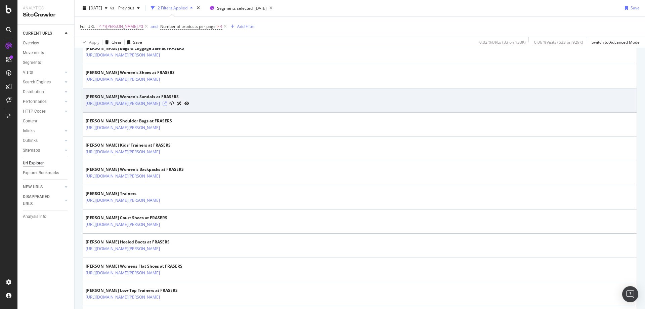
click at [167, 102] on icon at bounding box center [165, 103] width 4 height 4
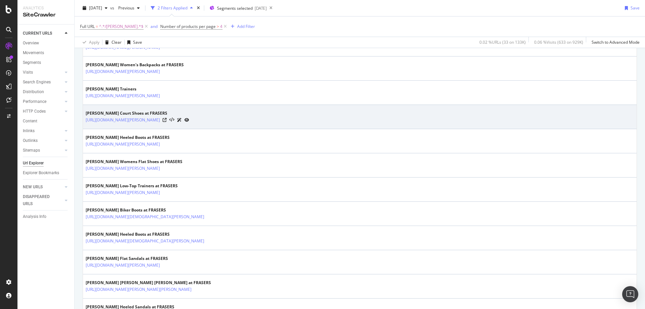
scroll to position [575, 0]
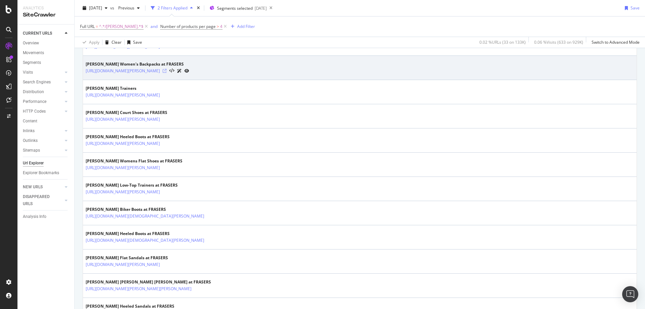
click at [167, 72] on icon at bounding box center [165, 71] width 4 height 4
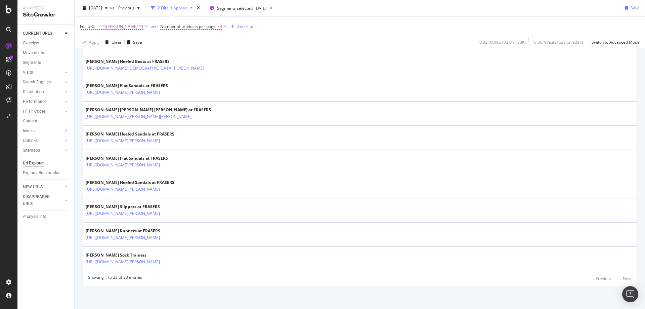
scroll to position [748, 0]
click at [123, 28] on span "^.*/steve-madden.*$" at bounding box center [121, 26] width 44 height 9
click at [120, 55] on input "/steve-madden" at bounding box center [117, 54] width 63 height 11
type input "/trainers"
click at [141, 69] on div "button" at bounding box center [144, 68] width 9 height 4
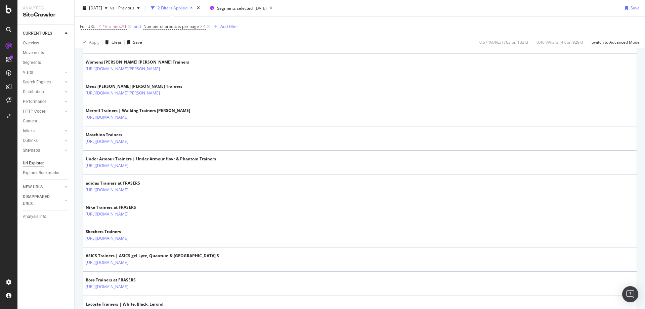
scroll to position [1159, 0]
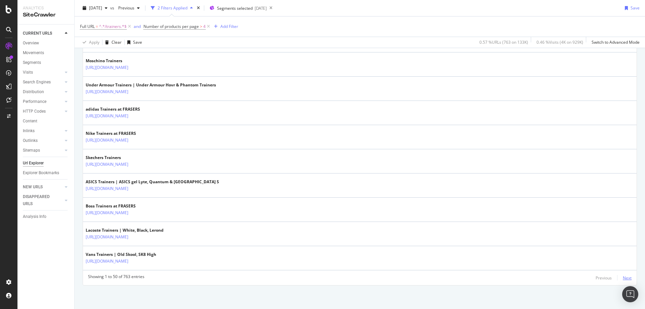
click at [623, 276] on div "Next" at bounding box center [627, 278] width 9 height 6
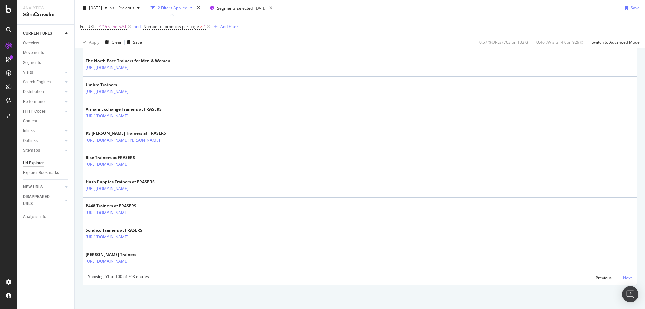
click at [624, 274] on div "Next" at bounding box center [627, 277] width 9 height 7
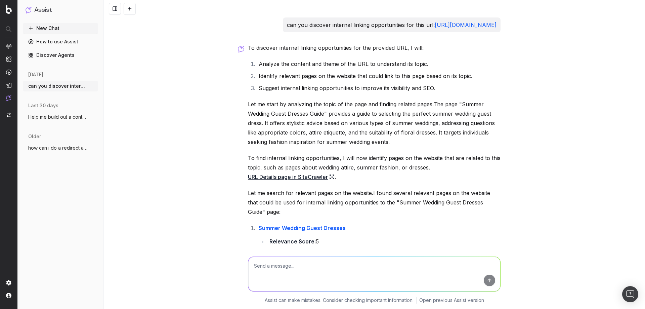
scroll to position [332, 0]
